Goal: Task Accomplishment & Management: Complete application form

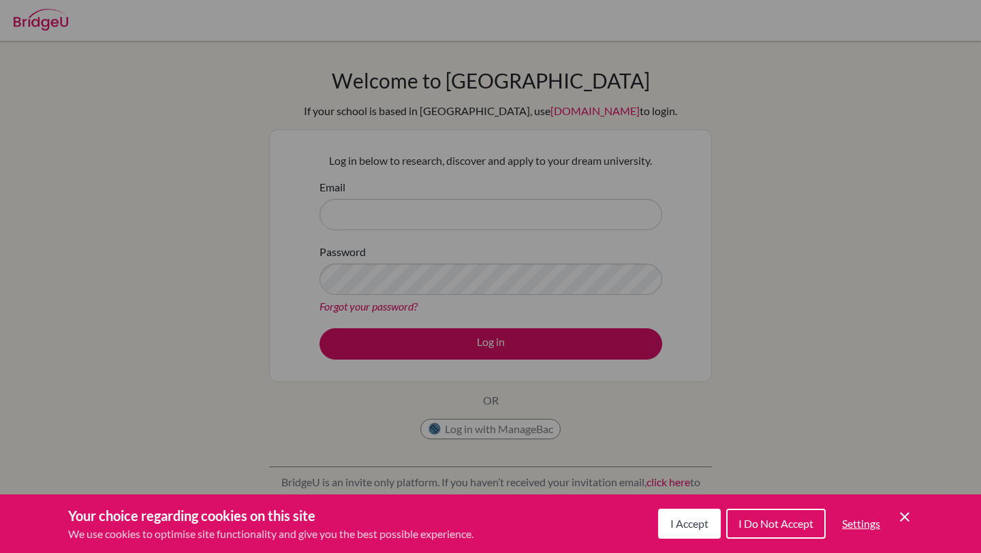
click at [907, 512] on icon "Cookie Control Close Icon" at bounding box center [905, 517] width 16 height 16
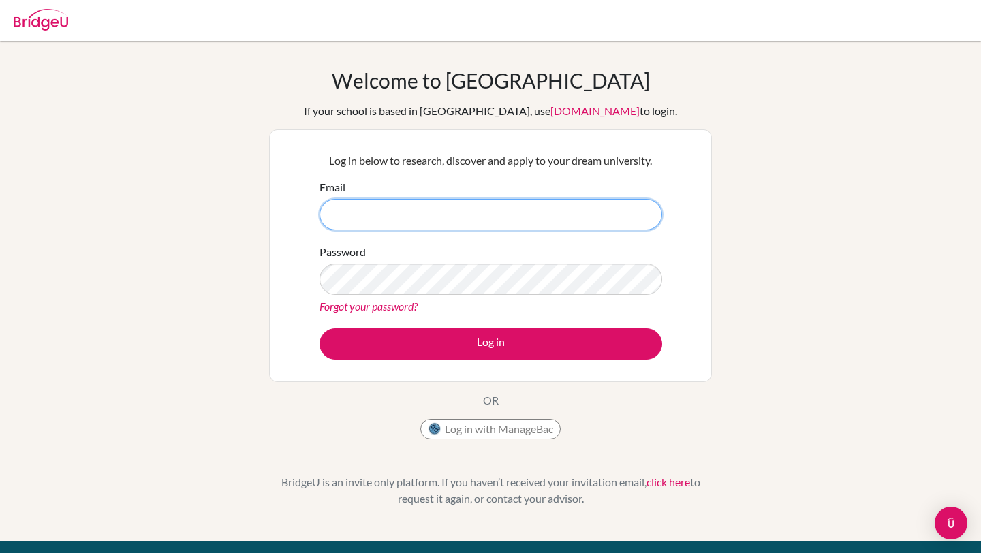
click at [501, 214] on input "Email" at bounding box center [491, 214] width 343 height 31
type input "[PERSON_NAME][EMAIL_ADDRESS][DOMAIN_NAME]"
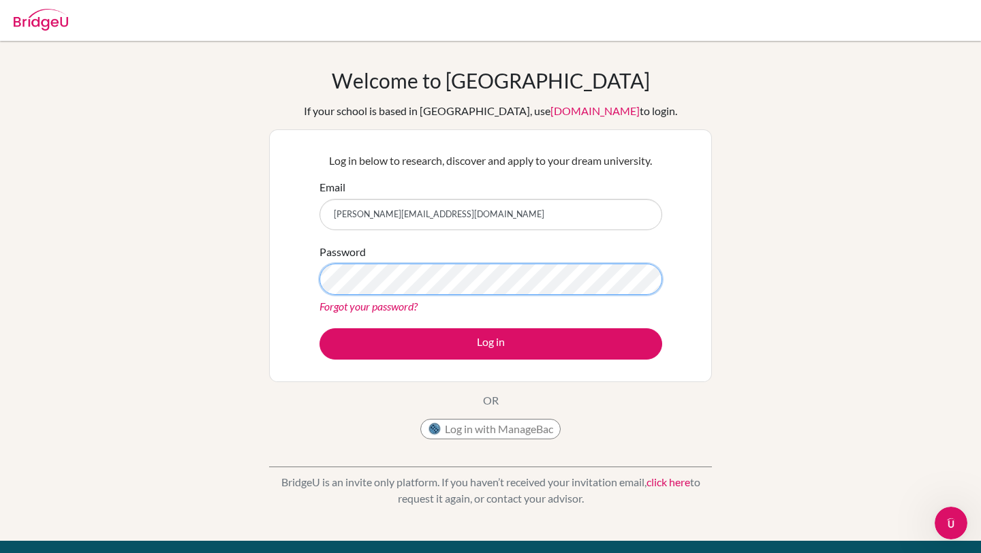
click at [320, 328] on button "Log in" at bounding box center [491, 343] width 343 height 31
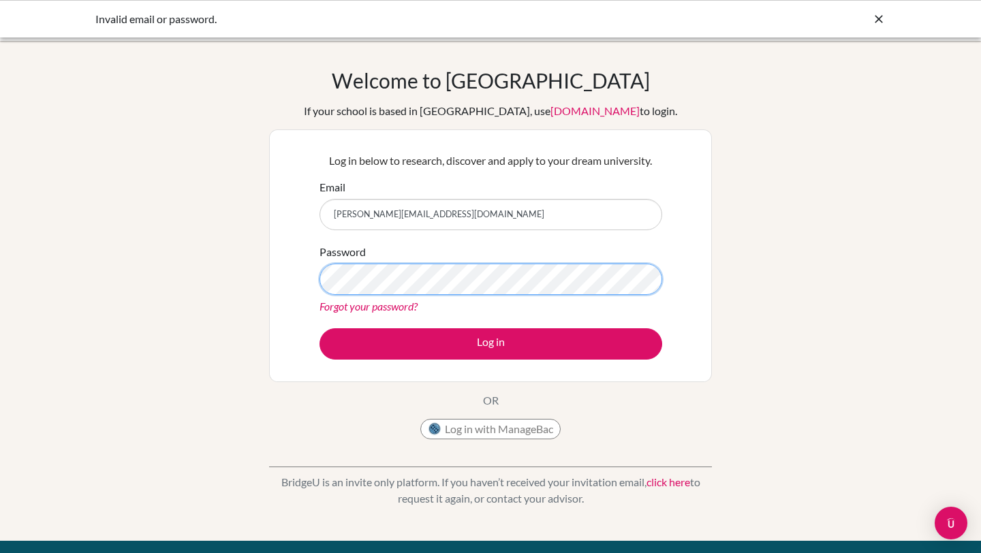
click at [320, 328] on button "Log in" at bounding box center [491, 343] width 343 height 31
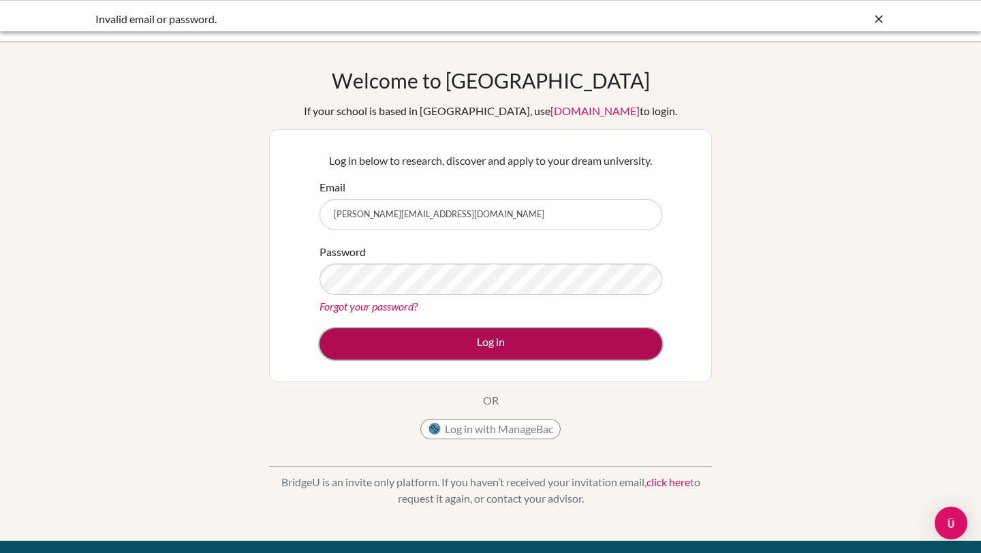
click at [384, 332] on button "Log in" at bounding box center [491, 343] width 343 height 31
